Goal: Transaction & Acquisition: Purchase product/service

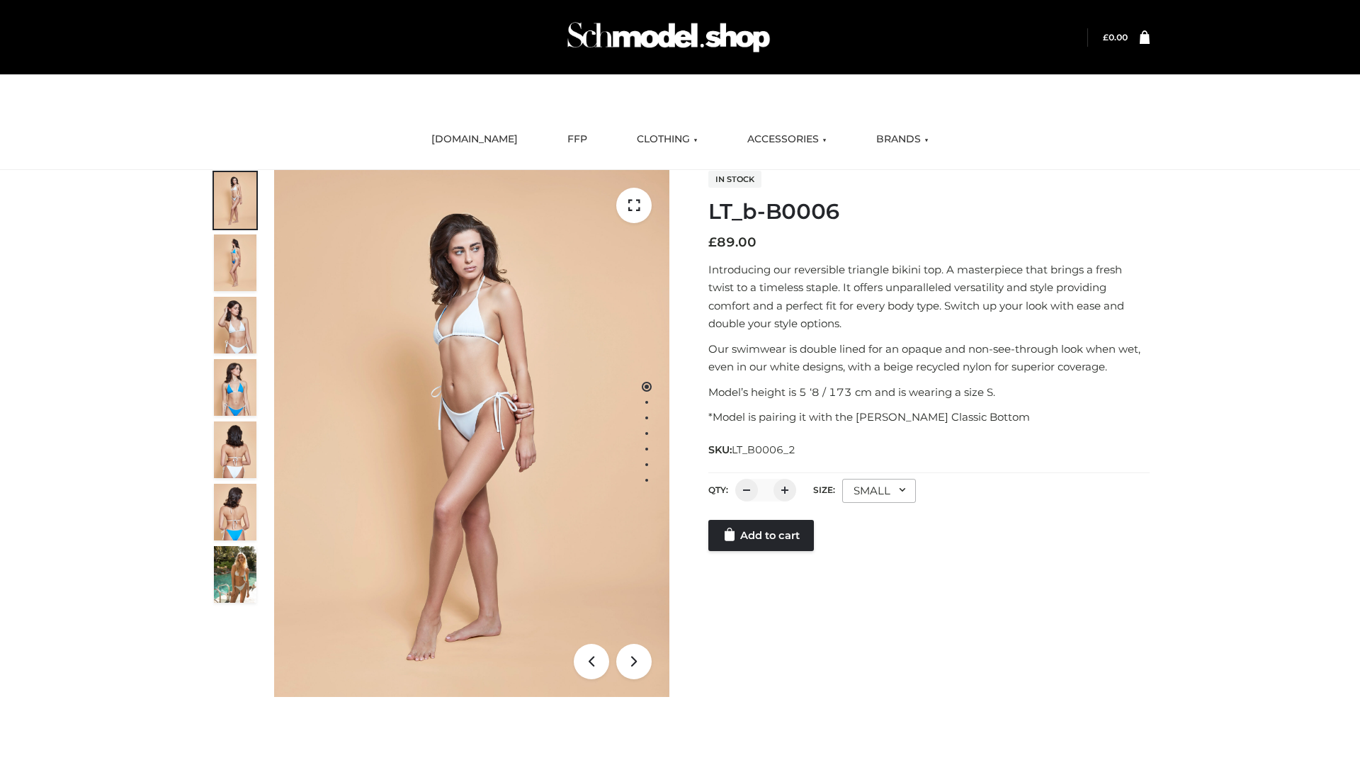
click at [762, 551] on link "Add to cart" at bounding box center [762, 535] width 106 height 31
